Goal: Transaction & Acquisition: Purchase product/service

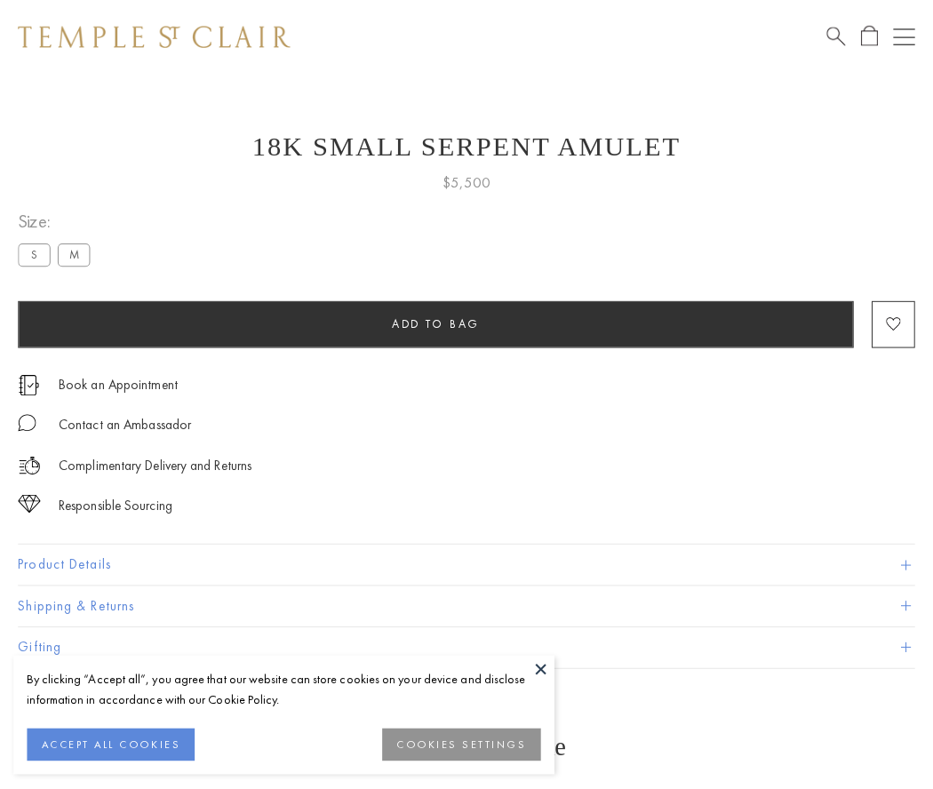
scroll to position [1, 0]
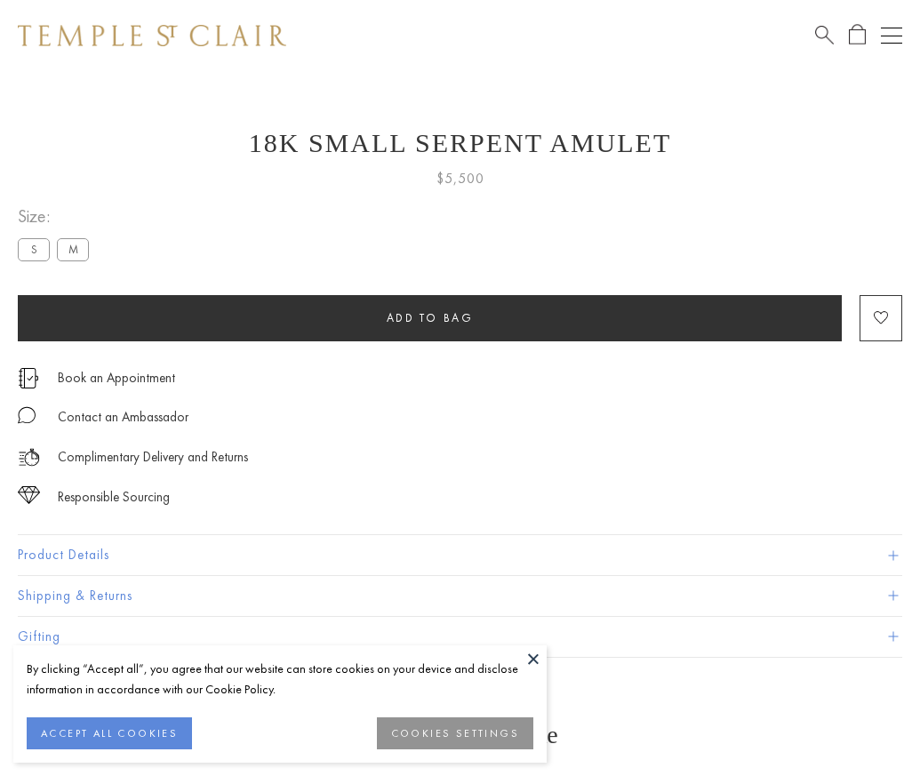
click at [429, 317] on span "Add to bag" at bounding box center [430, 317] width 87 height 15
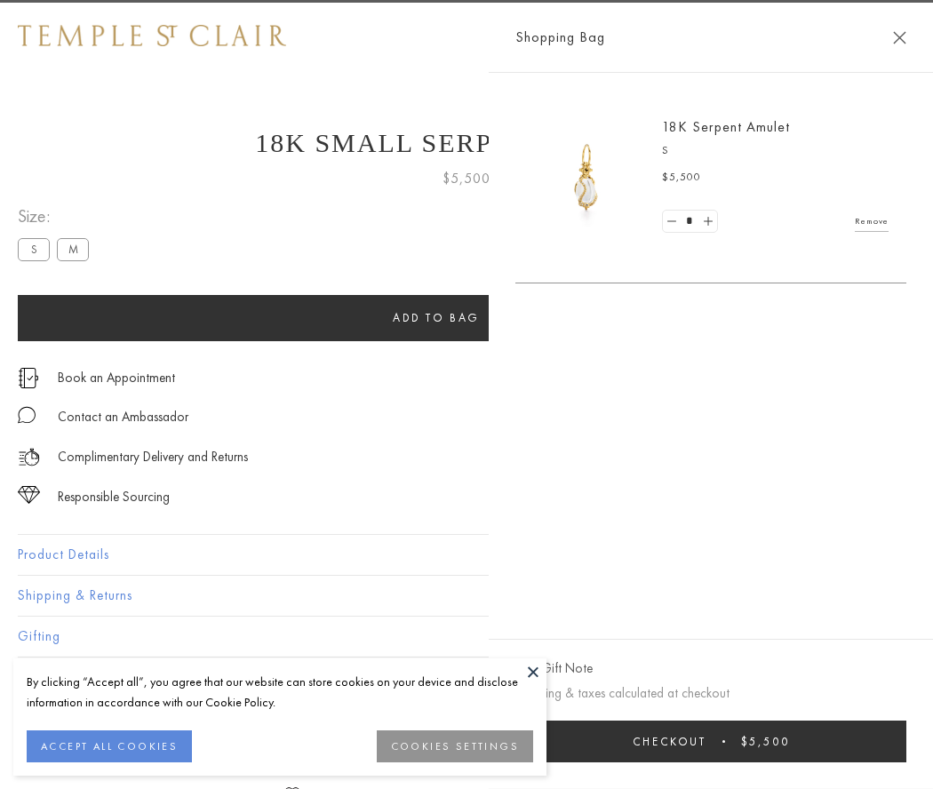
click at [907, 741] on button "Checkout $5,500" at bounding box center [711, 742] width 391 height 42
